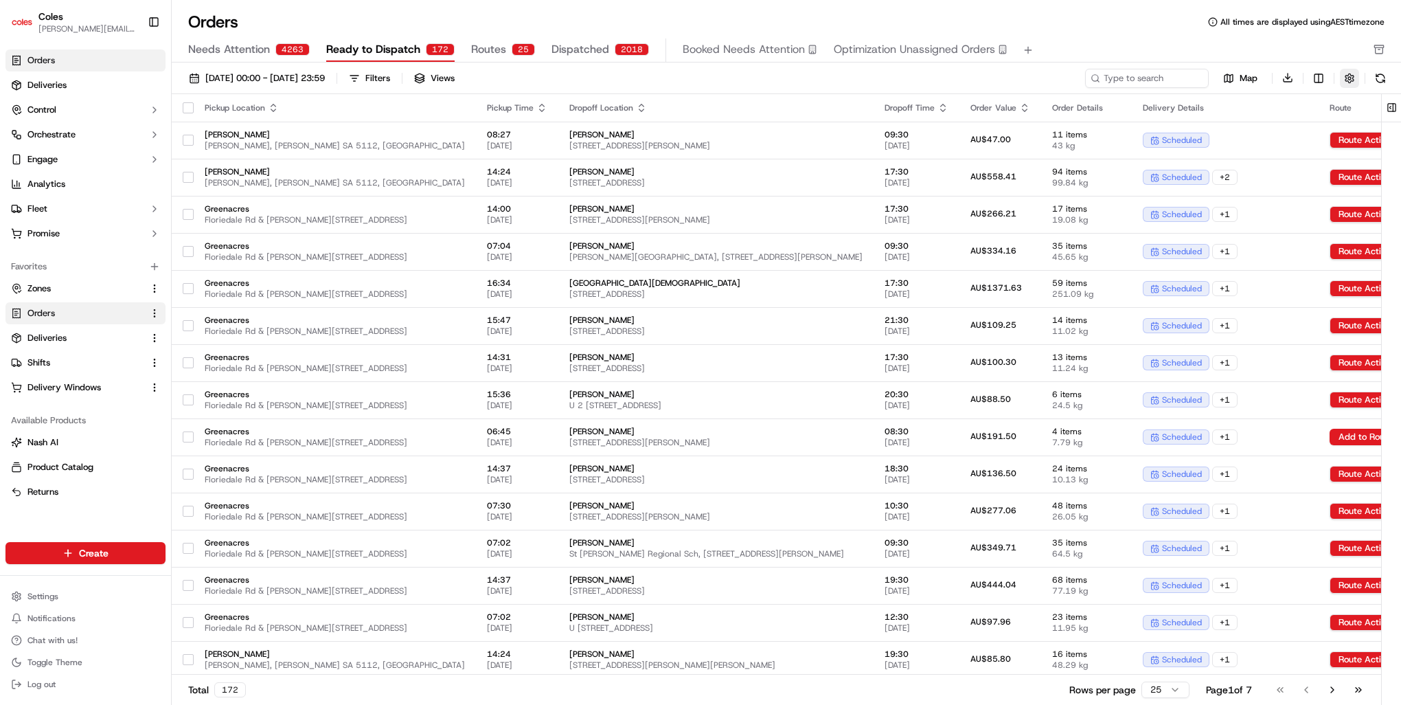
click at [1345, 78] on button "button" at bounding box center [1349, 78] width 19 height 19
click at [1333, 56] on div "Needs Attention 4263 Ready to Dispatch 172 Routes 25 Dispatched 2018 Booked Nee…" at bounding box center [776, 49] width 1177 height 23
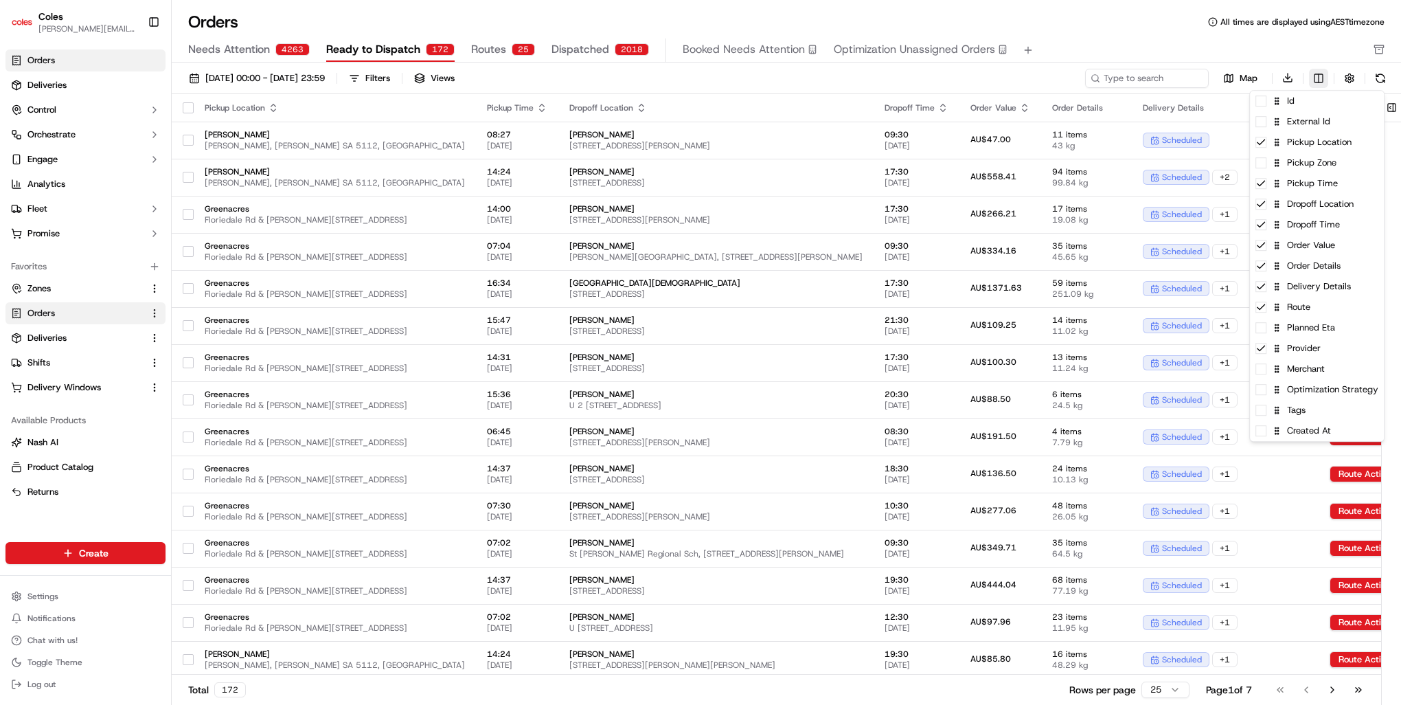
click at [1327, 78] on html "Coles chris.valentine@coles.com.au Toggle Sidebar Orders Deliveries Control Orc…" at bounding box center [700, 352] width 1401 height 705
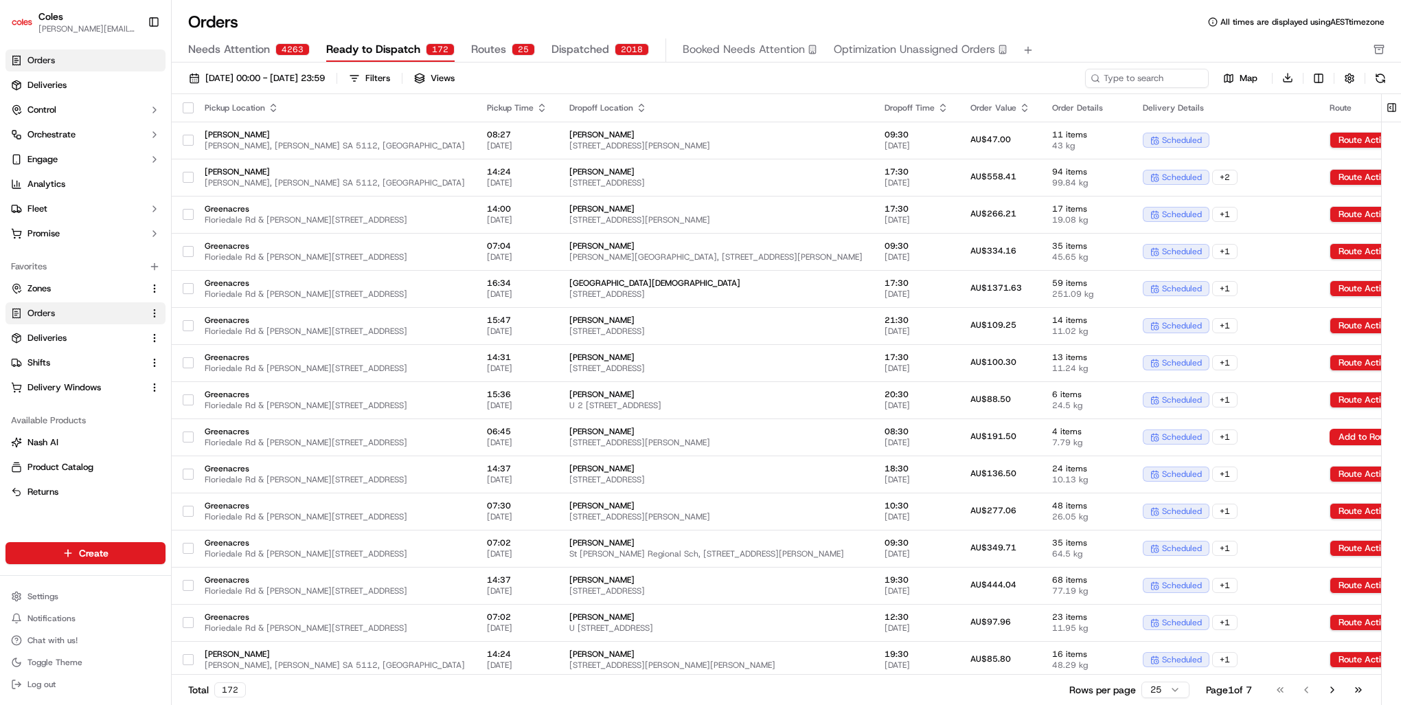
click at [906, 21] on html "Coles chris.valentine@coles.com.au Toggle Sidebar Orders Deliveries Control Orc…" at bounding box center [700, 352] width 1401 height 705
click at [243, 54] on span "Needs Attention" at bounding box center [229, 49] width 82 height 16
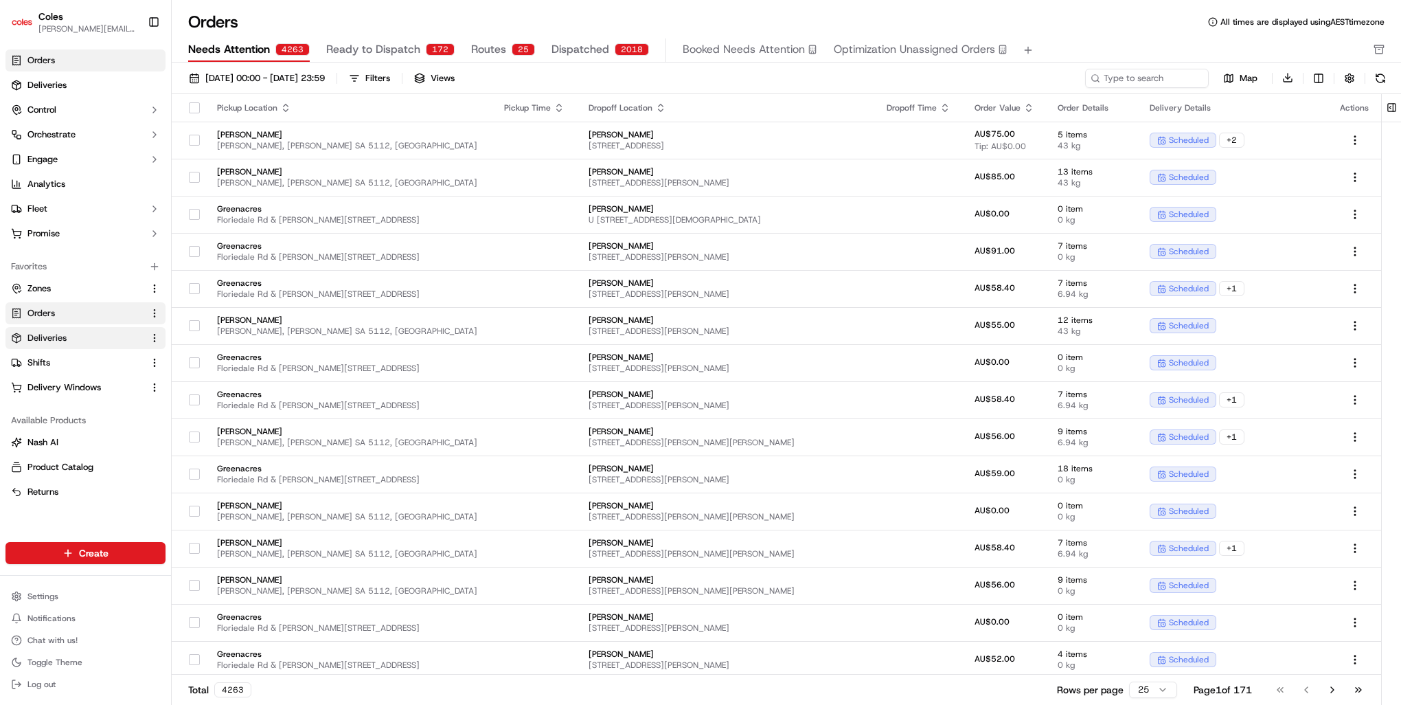
click at [62, 334] on span "Deliveries" at bounding box center [46, 338] width 39 height 12
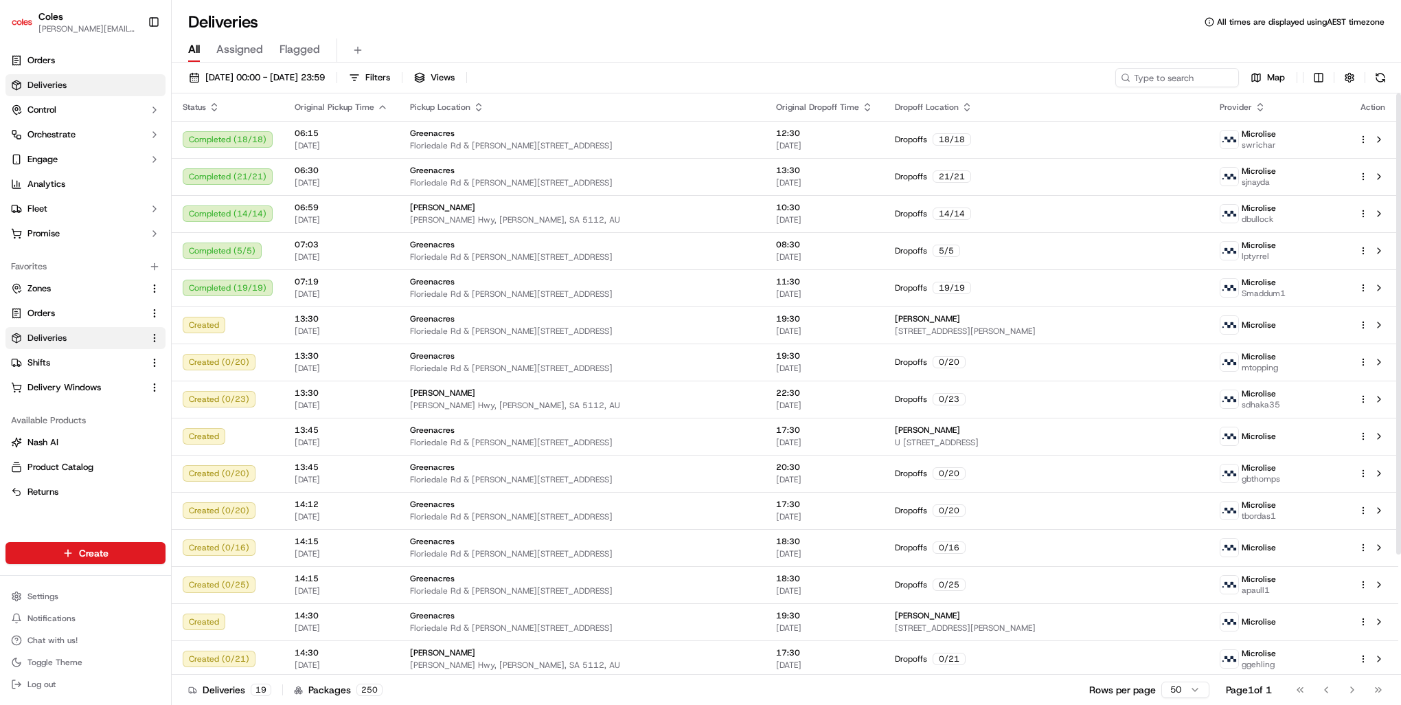
click at [675, 43] on div "All Assigned Flagged" at bounding box center [786, 50] width 1229 height 24
click at [74, 83] on link "Deliveries" at bounding box center [85, 85] width 160 height 22
click at [367, 46] on div "All Assigned Flagged" at bounding box center [786, 50] width 1229 height 24
click at [357, 49] on button at bounding box center [357, 50] width 19 height 19
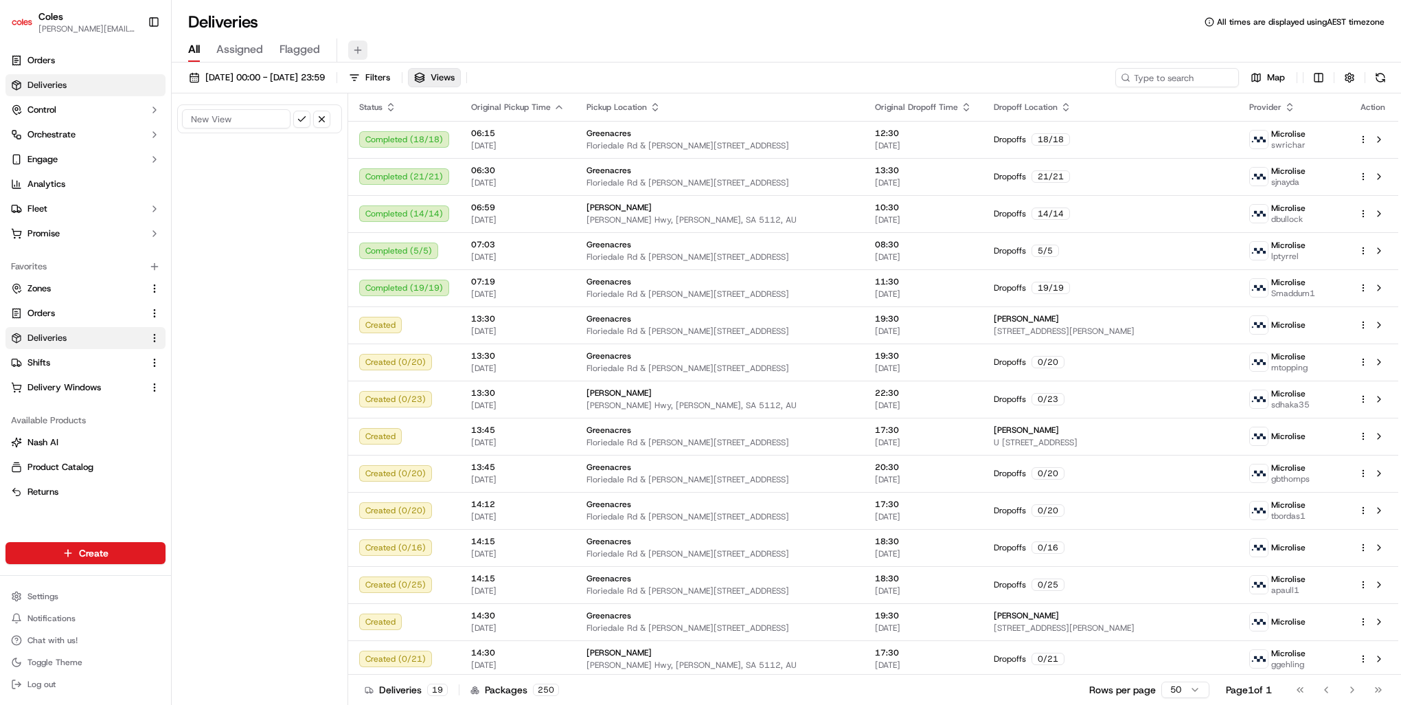
click at [361, 54] on button at bounding box center [357, 50] width 19 height 19
click at [356, 54] on button at bounding box center [357, 50] width 19 height 19
click at [345, 45] on div "All Assigned Flagged" at bounding box center [786, 50] width 1229 height 24
click at [354, 45] on button at bounding box center [357, 50] width 19 height 19
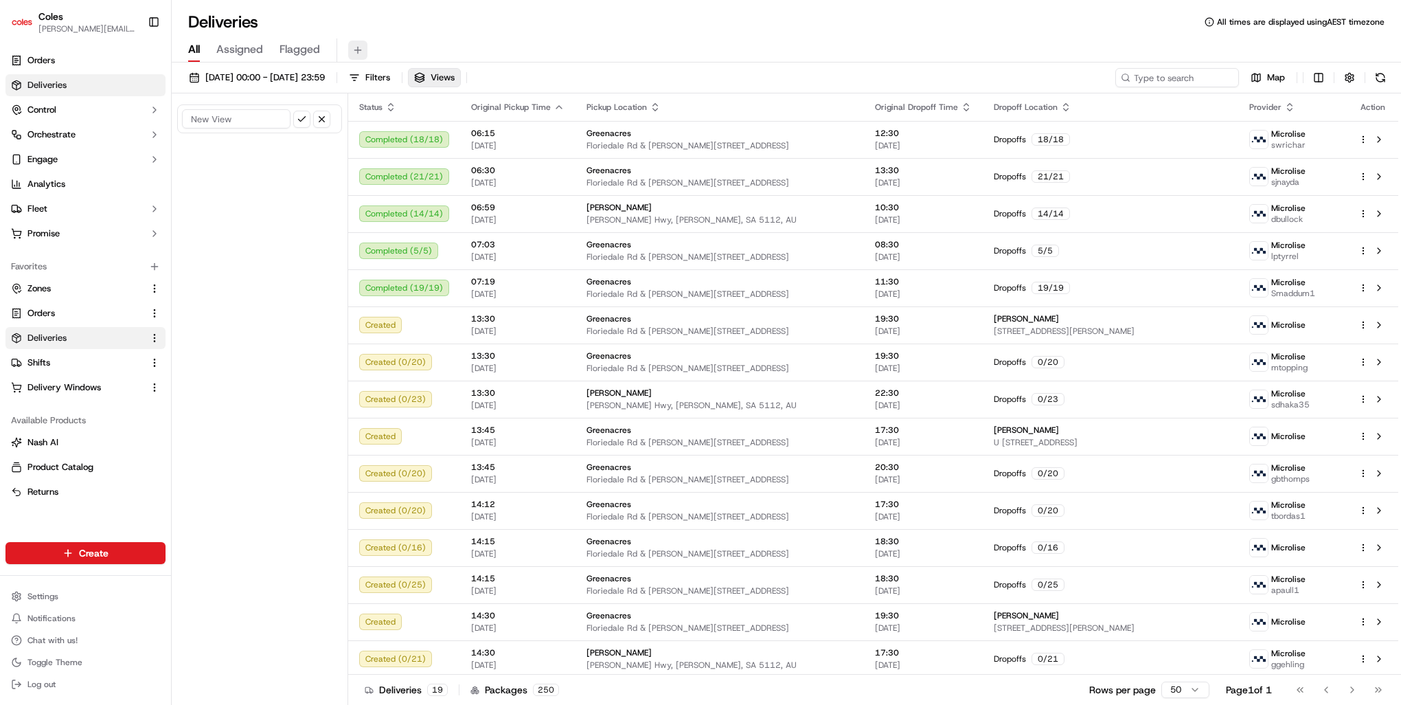
click at [354, 45] on button at bounding box center [357, 50] width 19 height 19
click at [1347, 82] on button "button" at bounding box center [1349, 77] width 19 height 19
click at [1220, 42] on div "All Assigned Flagged" at bounding box center [786, 50] width 1229 height 24
click at [1262, 14] on div "Deliveries All times are displayed using AEST timezone" at bounding box center [786, 22] width 1229 height 22
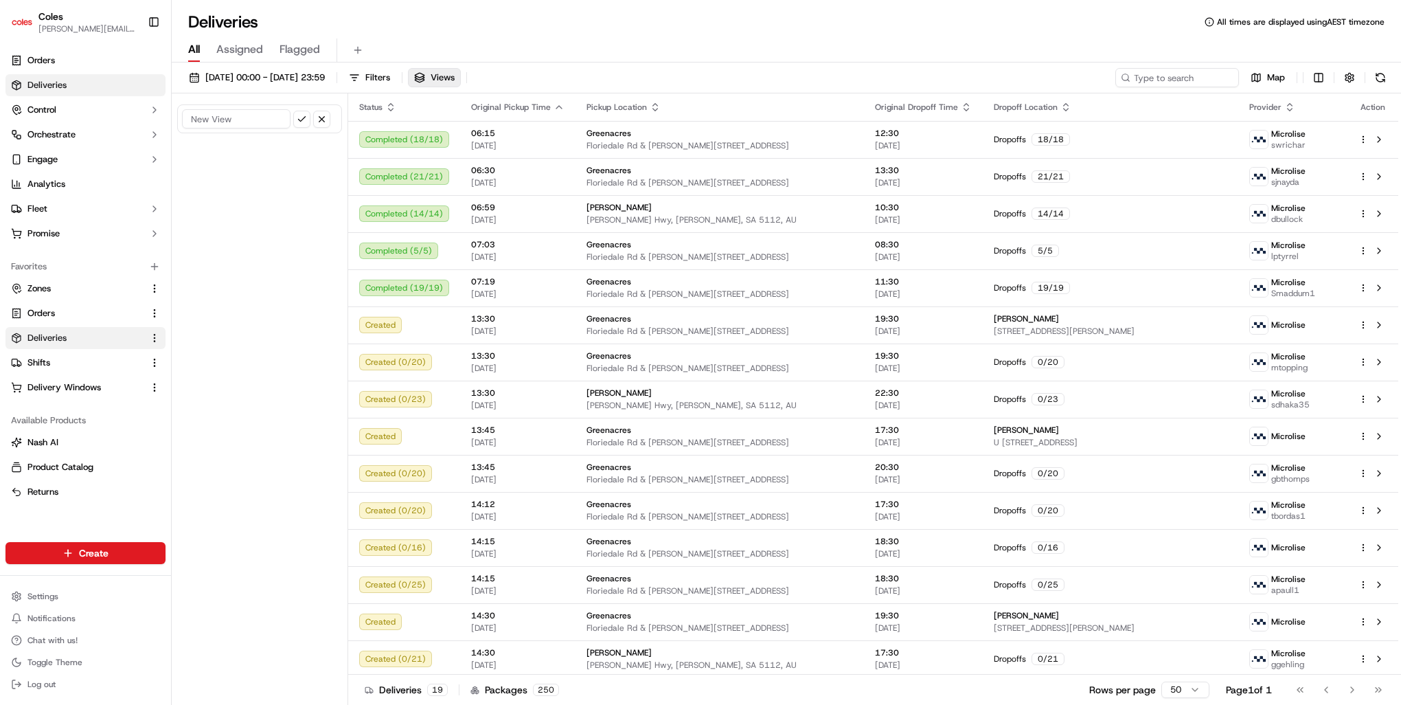
drag, startPoint x: 1219, startPoint y: 54, endPoint x: 1142, endPoint y: 50, distance: 77.0
click at [1142, 50] on div "All Assigned Flagged" at bounding box center [786, 50] width 1229 height 24
click at [1259, 76] on button "Map" at bounding box center [1267, 77] width 47 height 19
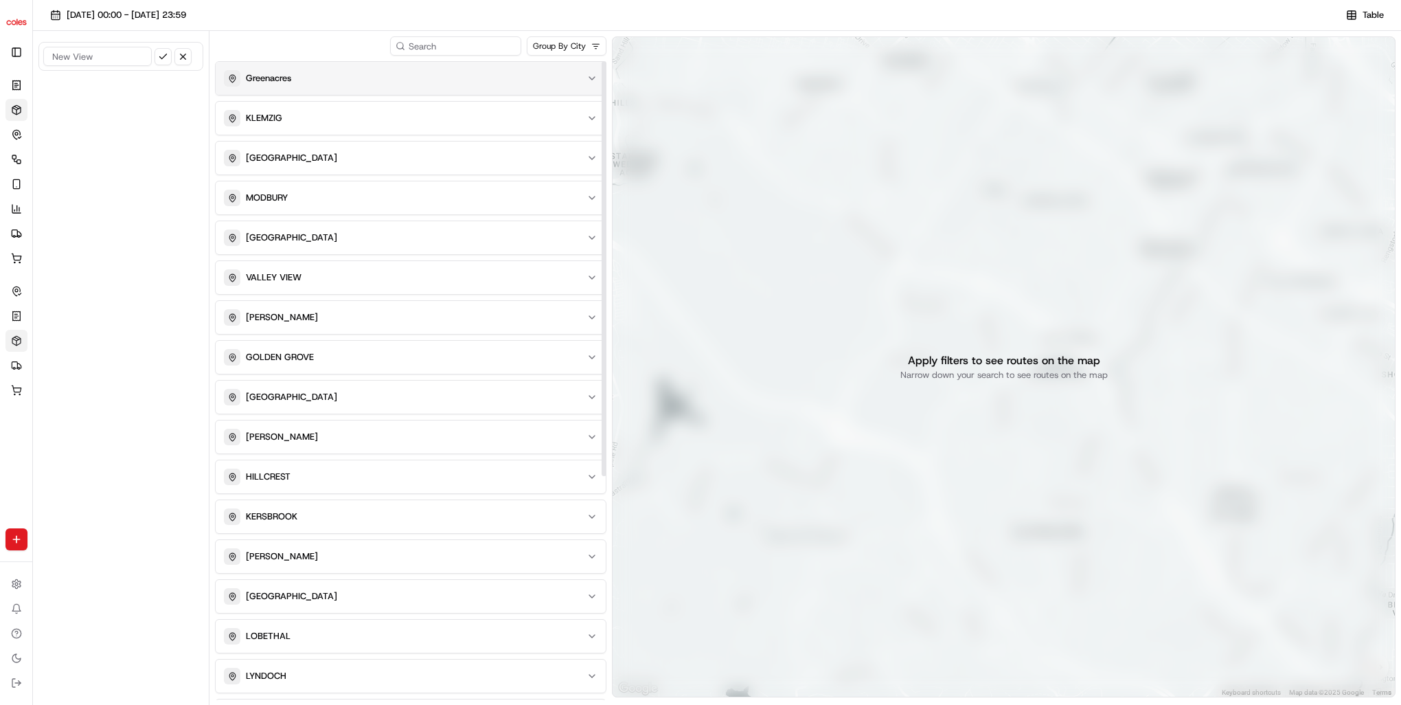
click at [403, 78] on div "Greenacres" at bounding box center [402, 78] width 357 height 16
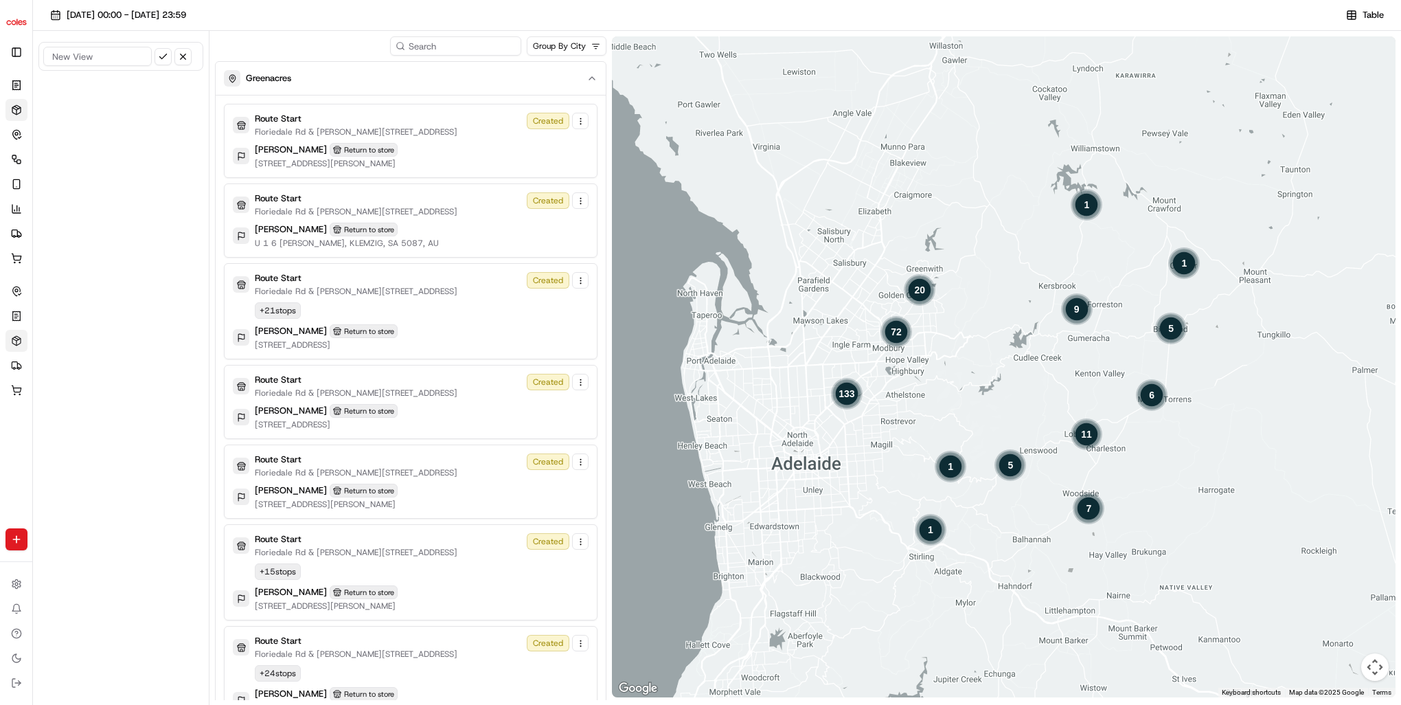
click at [844, 390] on div "133" at bounding box center [846, 393] width 33 height 33
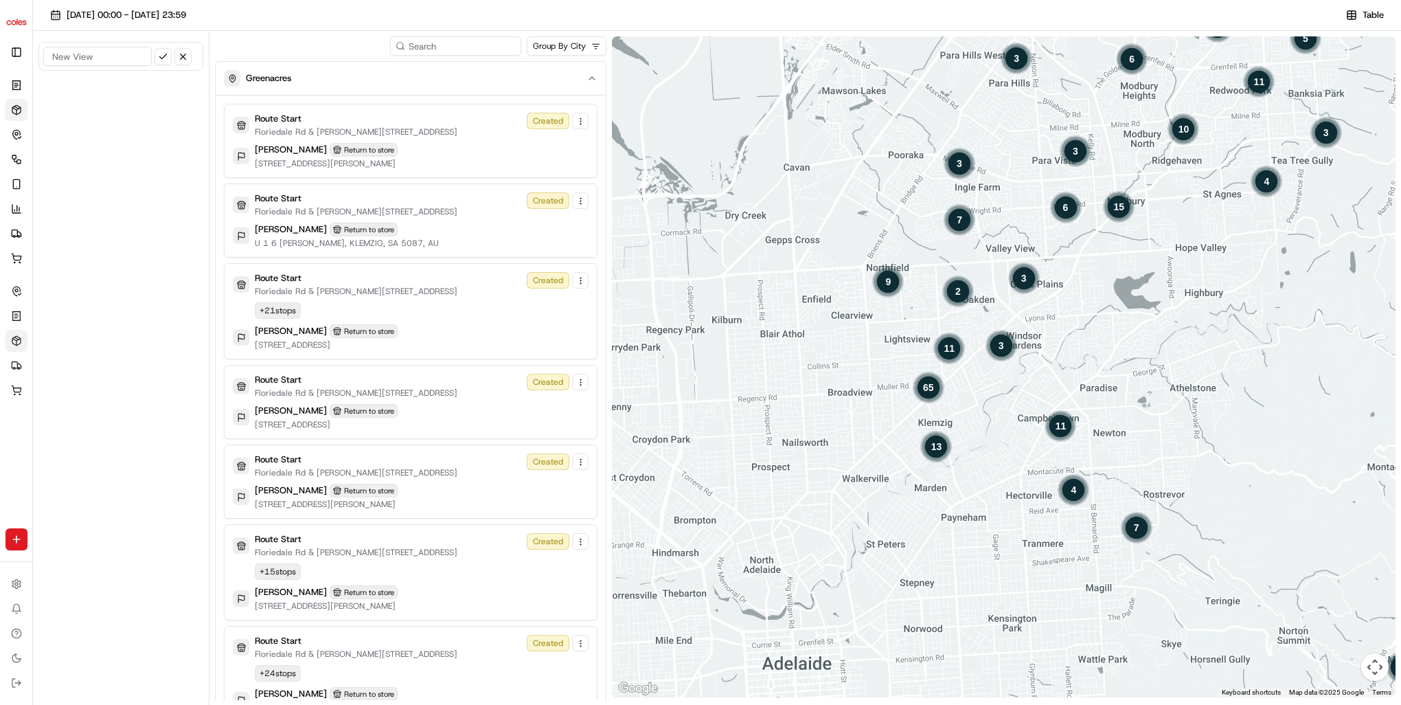
click at [928, 389] on div "65" at bounding box center [927, 387] width 33 height 33
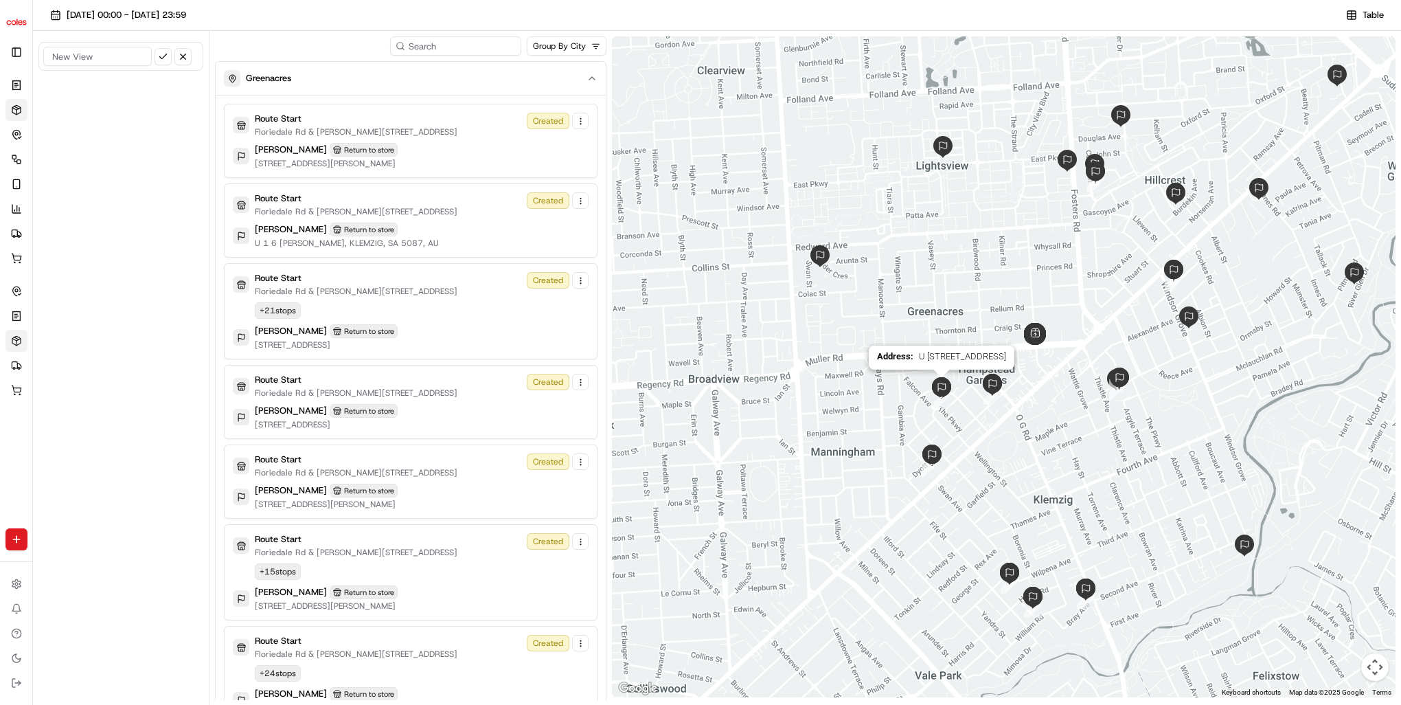
click at [938, 391] on img "dropoff-job_HHqj8XiPY7v4CVka5zwDfa" at bounding box center [941, 388] width 33 height 33
click at [928, 468] on img "dropoff-job_B3nBaR42dXioL854KqjZJ7" at bounding box center [931, 455] width 33 height 33
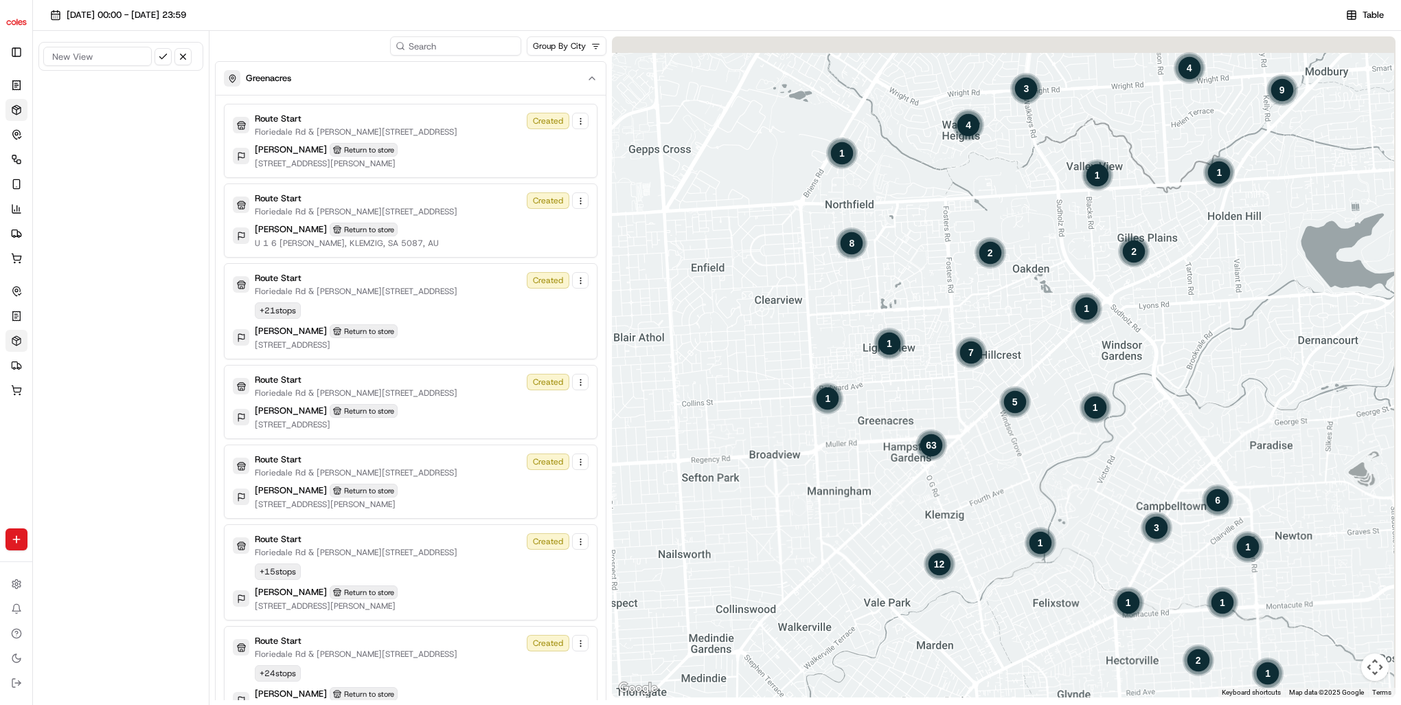
drag, startPoint x: 1212, startPoint y: 385, endPoint x: 980, endPoint y: 441, distance: 238.7
click at [981, 441] on div "To navigate, press the arrow keys. 63 12 5 1 1 6 3 1 2 1 8 7 1 4 4 9 2 1 1 1 3 …" at bounding box center [1004, 366] width 784 height 661
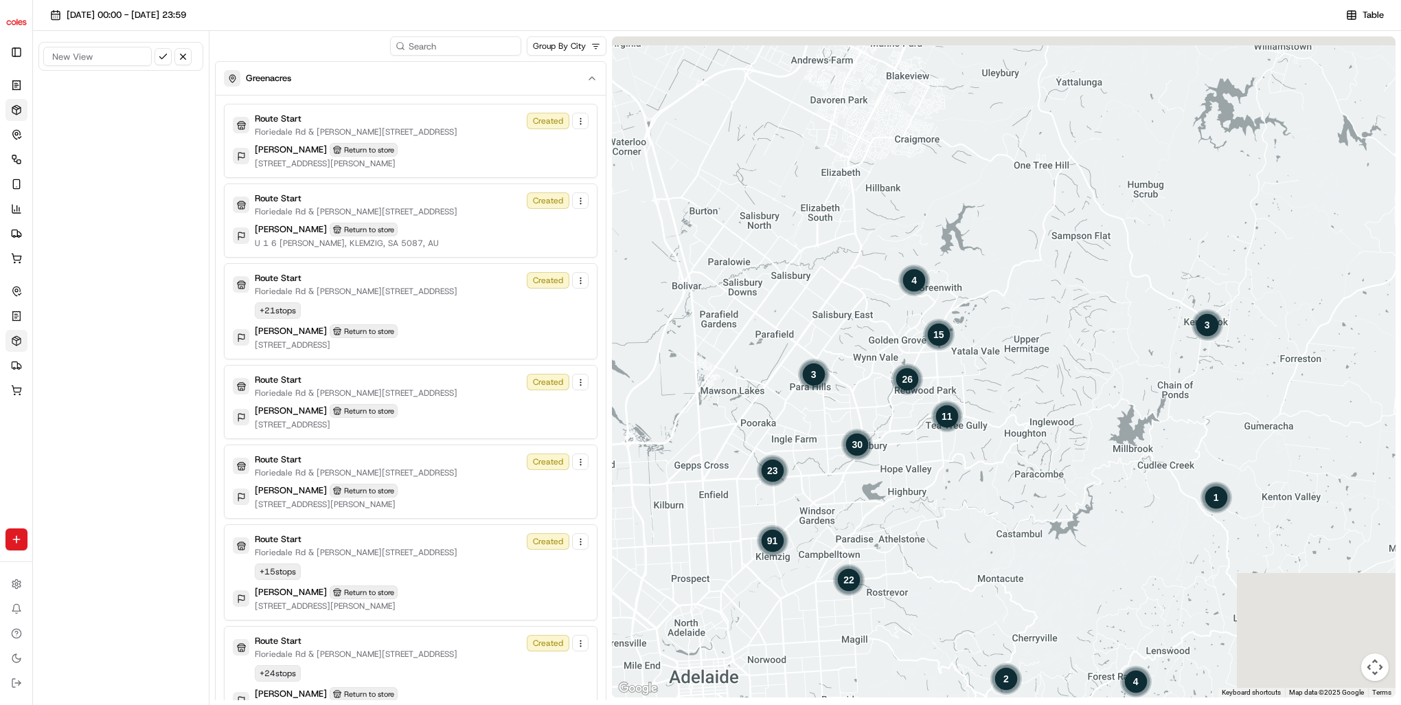
drag, startPoint x: 1189, startPoint y: 306, endPoint x: 863, endPoint y: 299, distance: 327.0
click at [863, 299] on div "To navigate, press the arrow keys. 91 22 23 1 30 26 3 15 4 2 4 1 11 3" at bounding box center [1004, 366] width 784 height 661
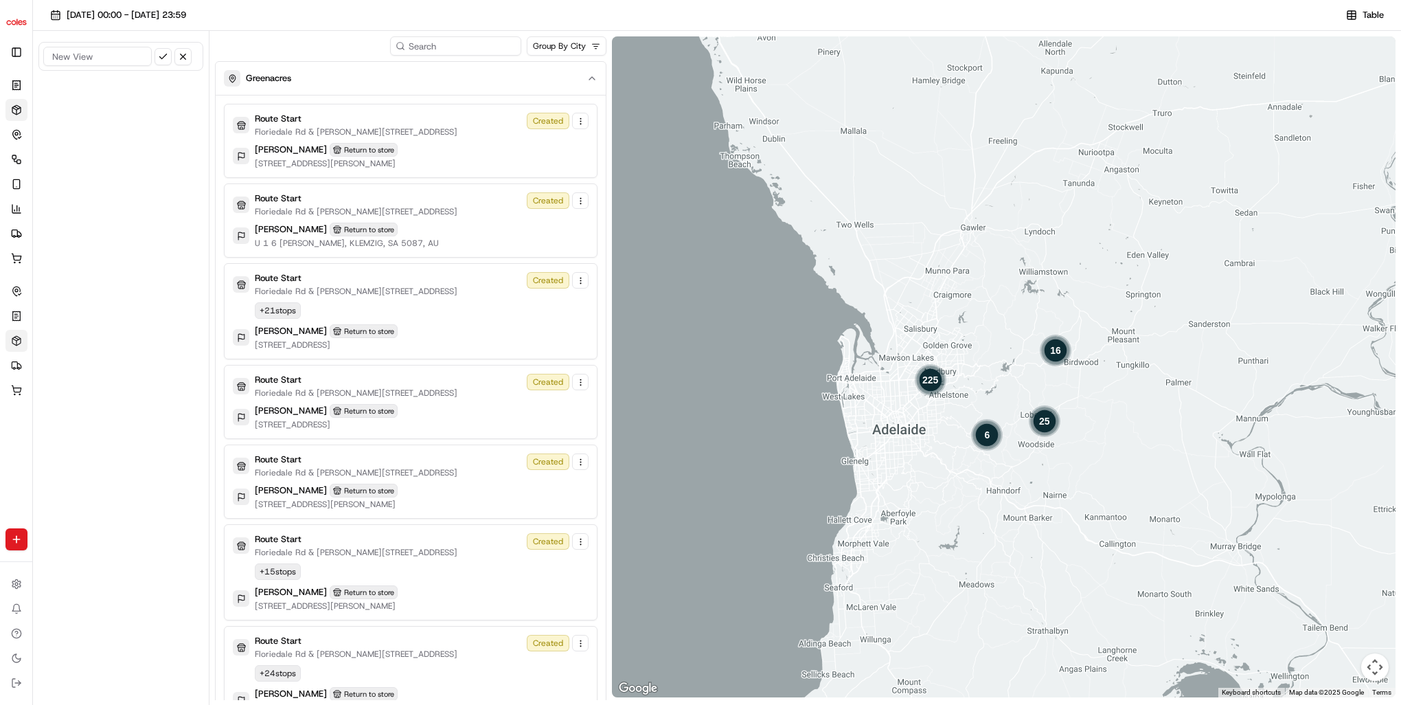
drag, startPoint x: 1091, startPoint y: 376, endPoint x: 1091, endPoint y: 386, distance: 10.3
click at [1091, 386] on div "To navigate, press the arrow keys. 225 6 25 16" at bounding box center [1004, 366] width 784 height 661
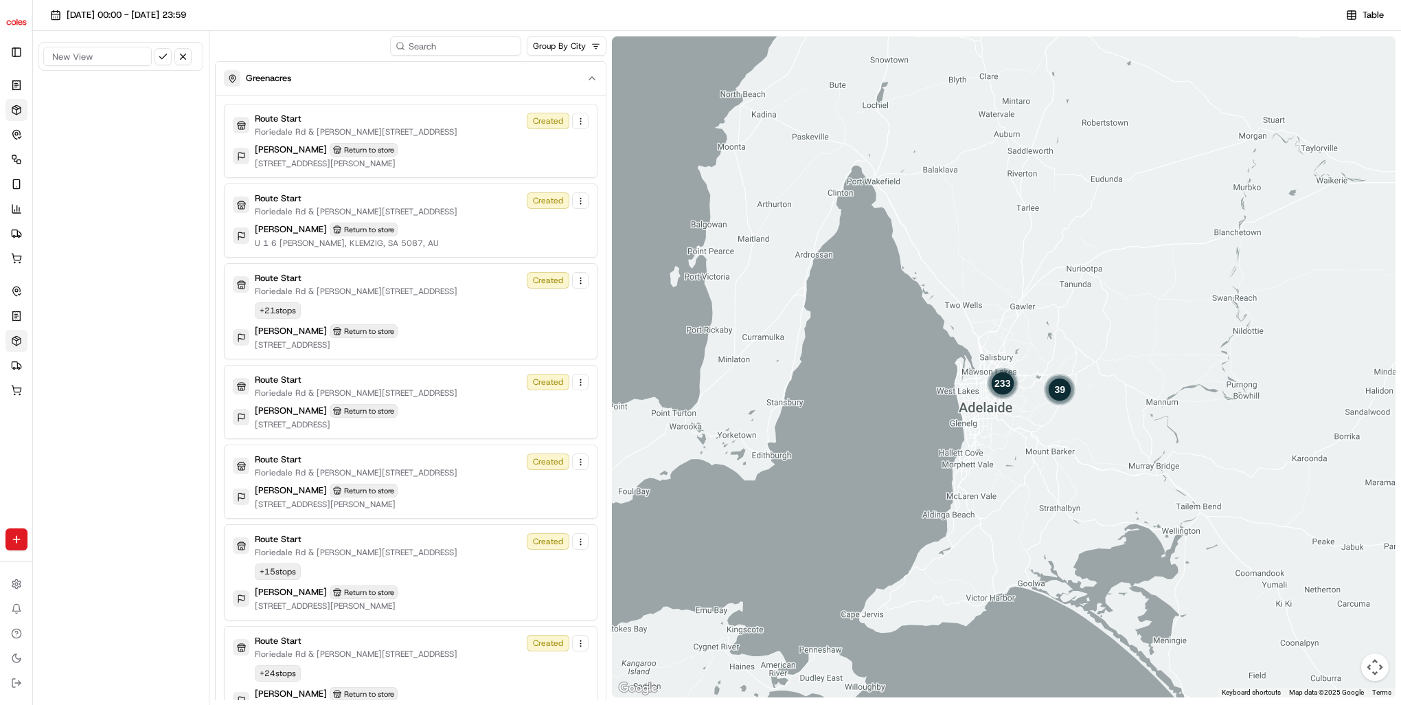
drag, startPoint x: 1141, startPoint y: 418, endPoint x: 975, endPoint y: 353, distance: 177.9
click at [975, 353] on div "To navigate, press the arrow keys. 233 39" at bounding box center [1004, 366] width 784 height 661
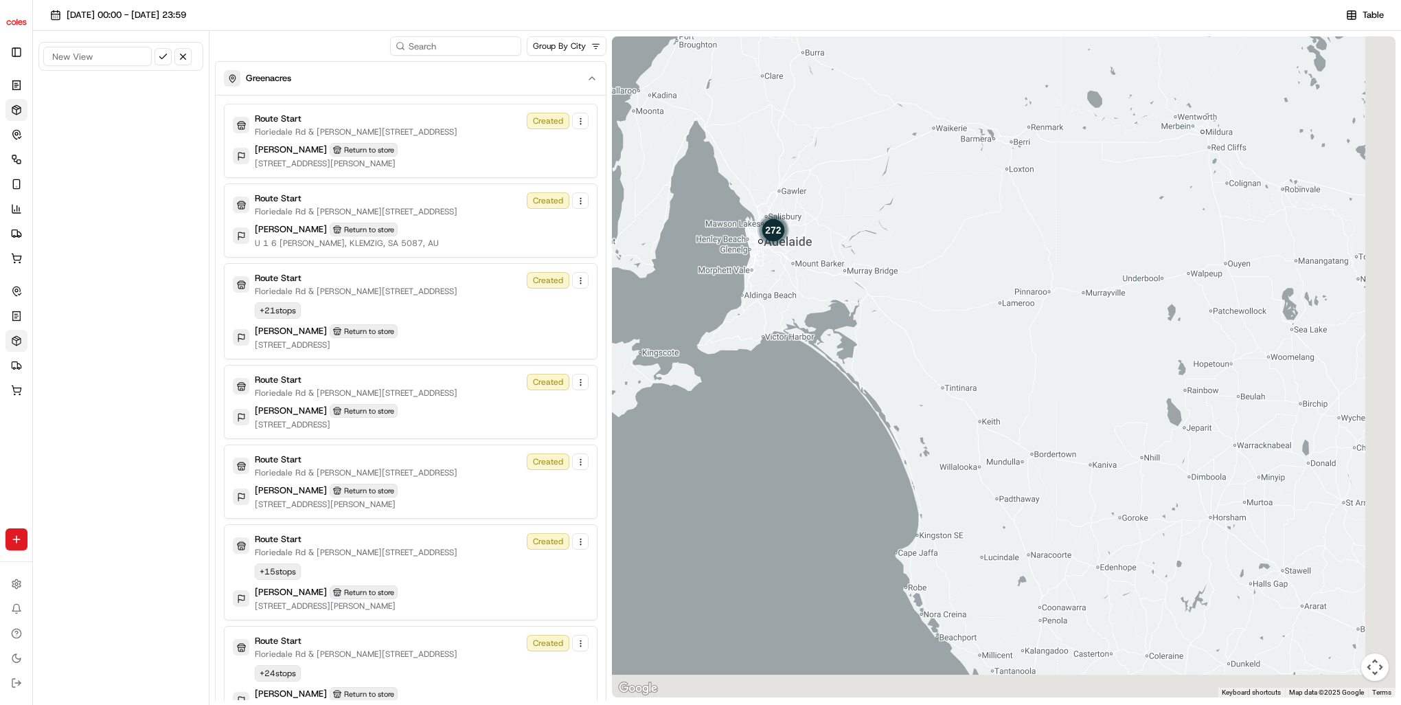
drag, startPoint x: 1052, startPoint y: 375, endPoint x: 1025, endPoint y: 346, distance: 39.8
click at [1025, 346] on div "To navigate, press the arrow keys. 272" at bounding box center [1004, 366] width 784 height 661
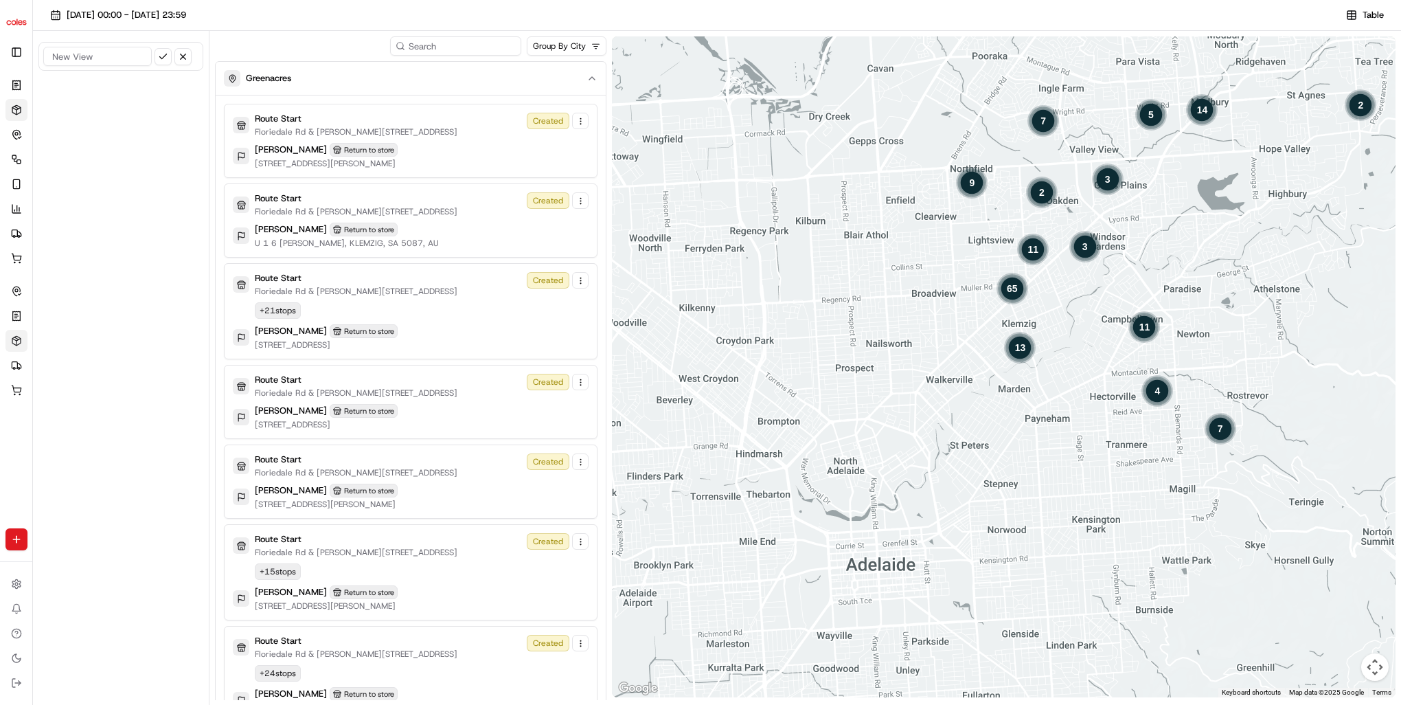
drag, startPoint x: 1085, startPoint y: 262, endPoint x: 1145, endPoint y: 370, distance: 123.6
click at [1145, 370] on div "To navigate, press the arrow keys. 65 13 3 11 4 9 11 1 7 7 5 14 3 2 2 2" at bounding box center [1004, 366] width 784 height 661
